Goal: Task Accomplishment & Management: Use online tool/utility

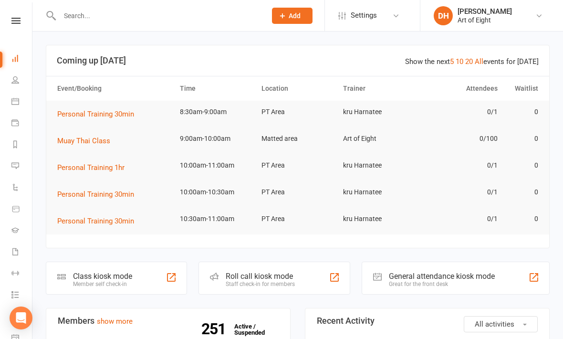
click at [104, 273] on div "Class kiosk mode" at bounding box center [102, 276] width 59 height 9
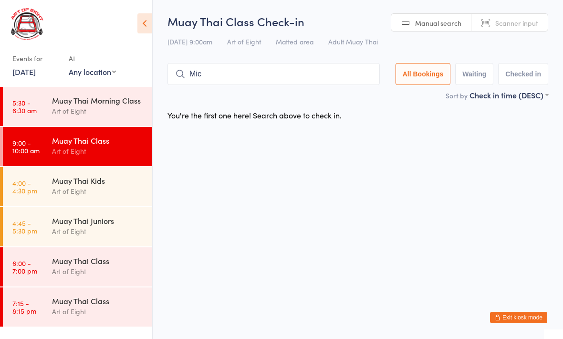
click at [222, 77] on input "Mic" at bounding box center [274, 74] width 212 height 22
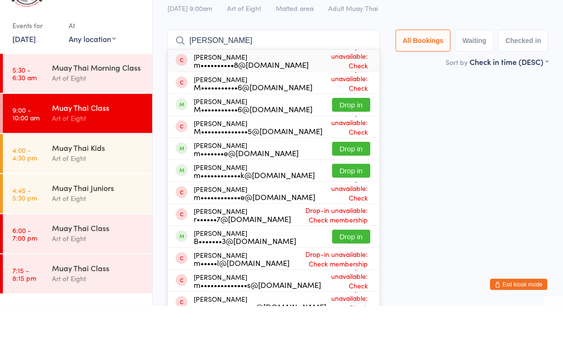
type input "[PERSON_NAME]"
click at [347, 263] on button "Drop in" at bounding box center [351, 270] width 38 height 14
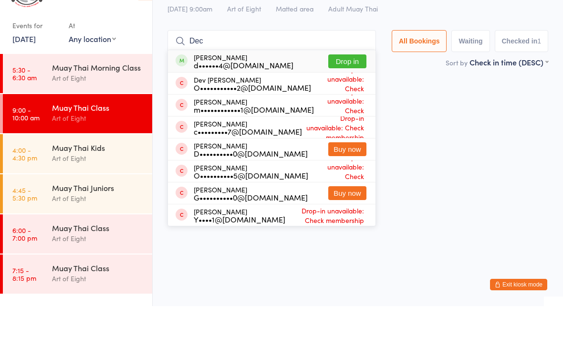
type input "Dec"
click at [335, 87] on button "Drop in" at bounding box center [348, 94] width 38 height 14
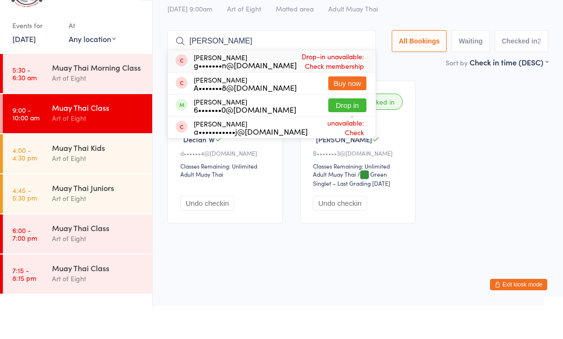
type input "[PERSON_NAME]"
click at [346, 131] on button "Drop in" at bounding box center [348, 138] width 38 height 14
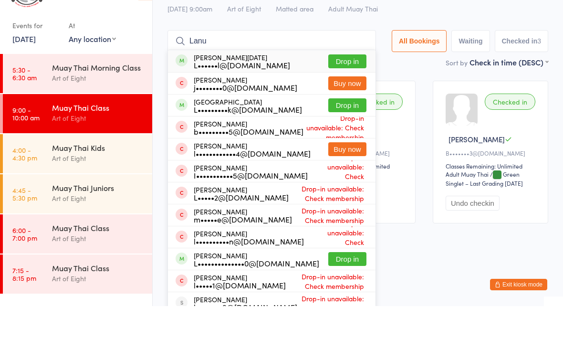
type input "Lanu"
click at [340, 87] on button "Drop in" at bounding box center [348, 94] width 38 height 14
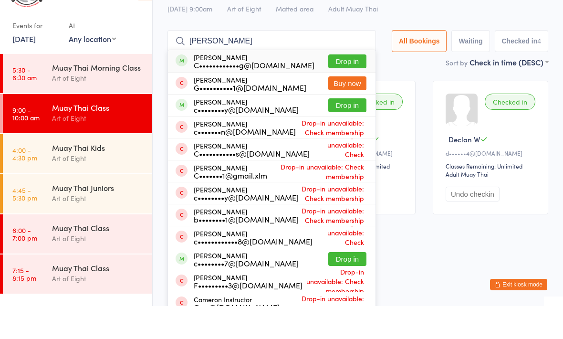
type input "[PERSON_NAME]"
click at [342, 285] on button "Drop in" at bounding box center [348, 292] width 38 height 14
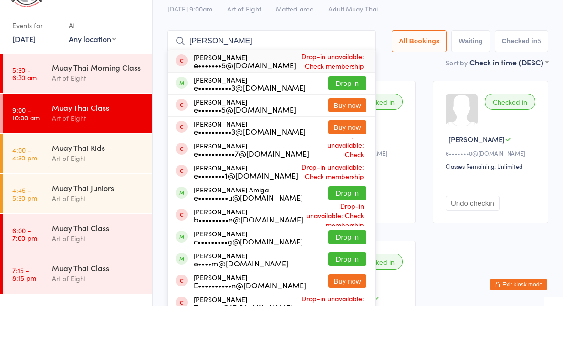
type input "[PERSON_NAME]"
click at [341, 109] on button "Drop in" at bounding box center [348, 116] width 38 height 14
